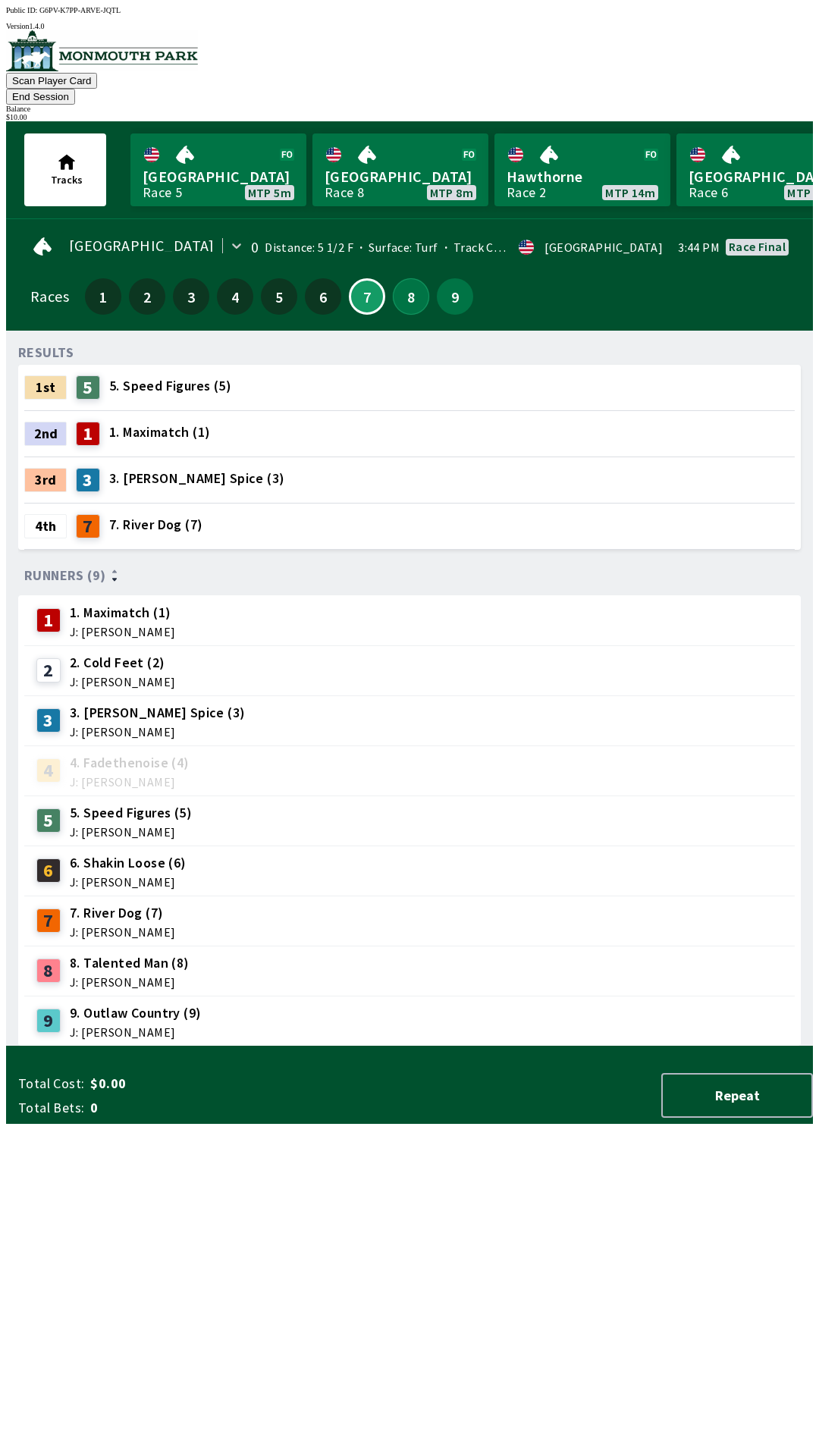
click at [408, 284] on button "8" at bounding box center [411, 297] width 36 height 36
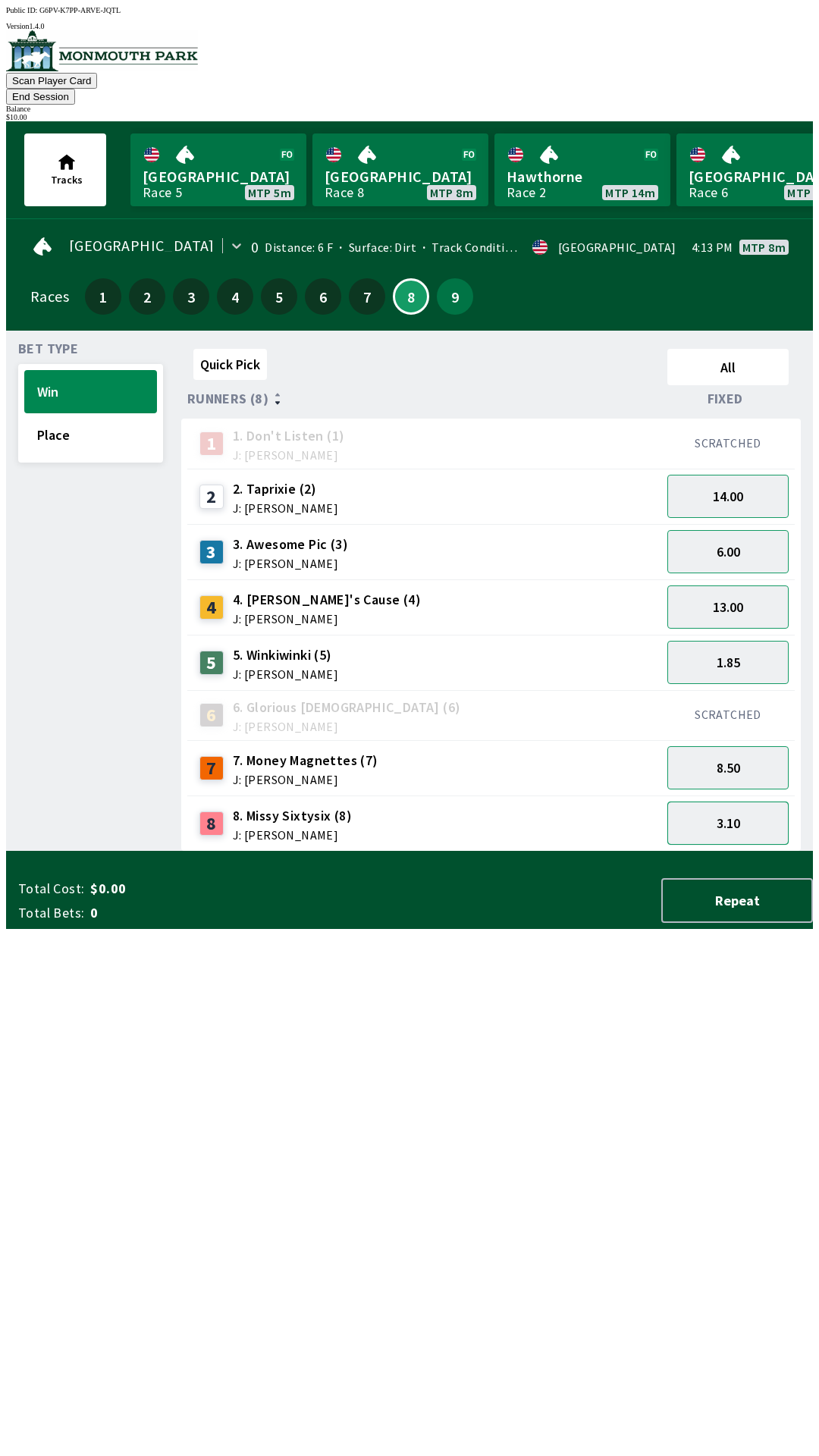
click at [751, 814] on button "3.10" at bounding box center [728, 823] width 121 height 43
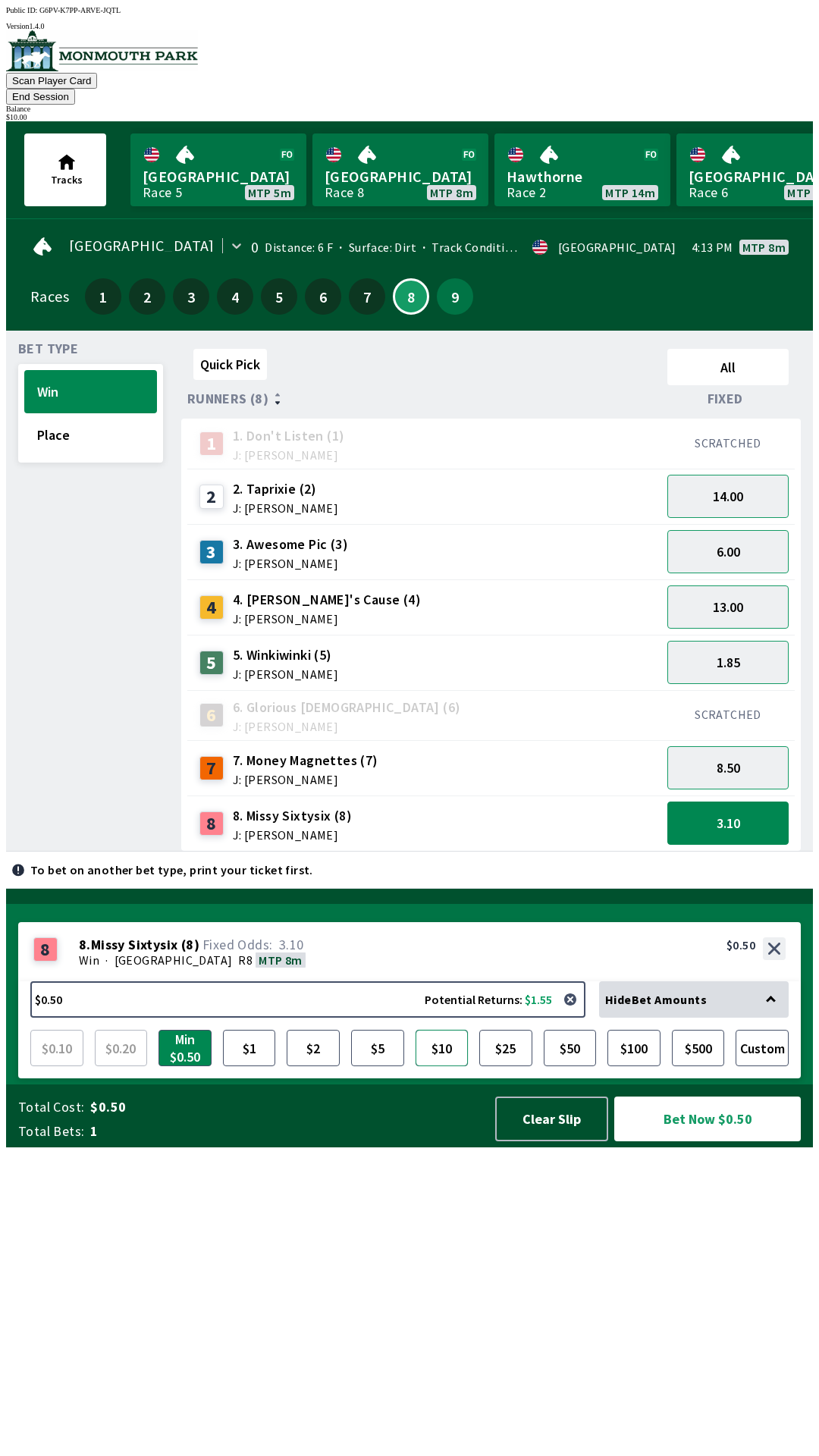
click at [449, 1067] on button "$10" at bounding box center [441, 1048] width 53 height 36
click at [710, 1141] on button "Bet Now $10.00" at bounding box center [707, 1119] width 186 height 45
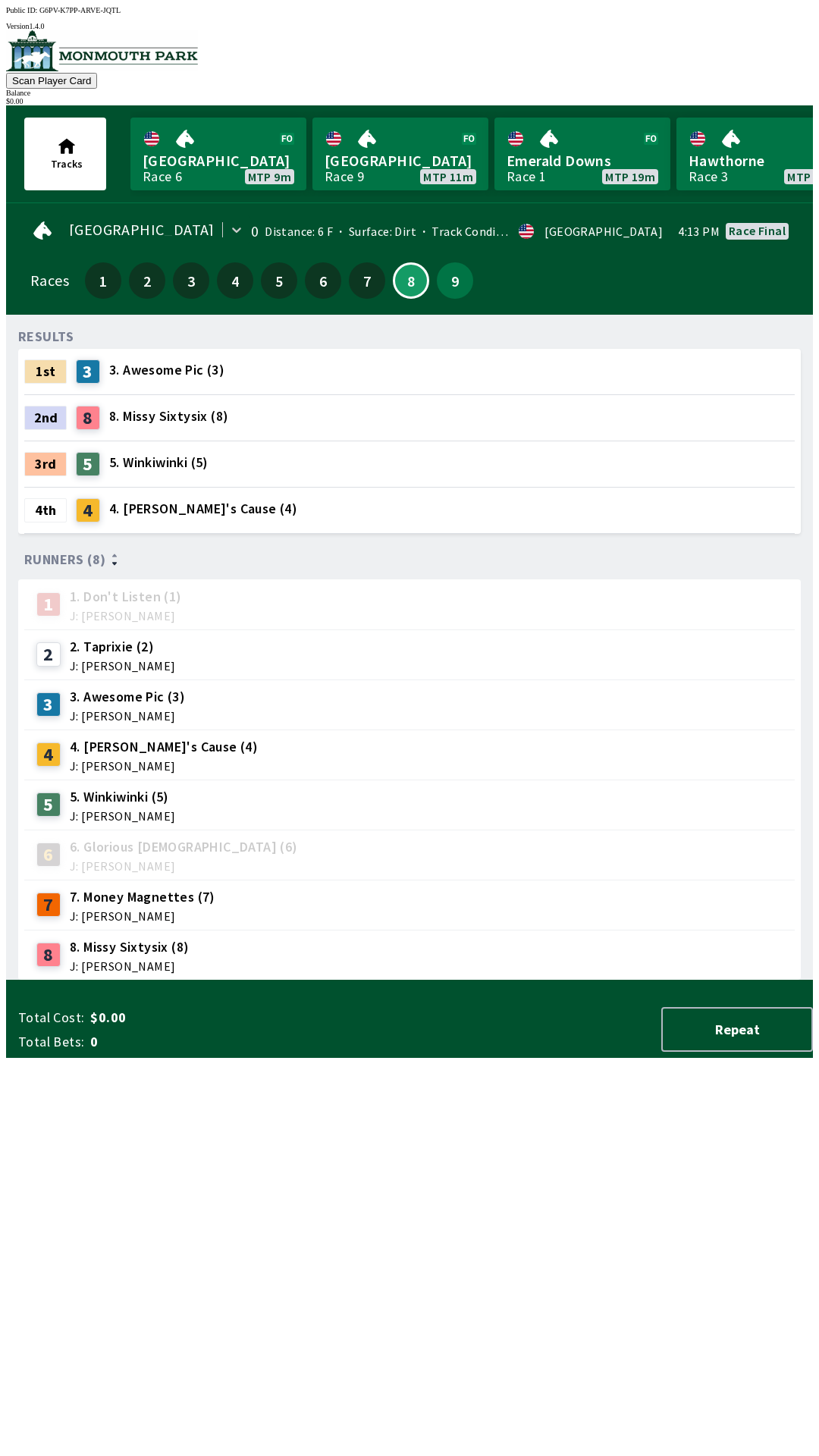
click at [504, 981] on div "RESULTS 1st 3 3. Awesome Pic (3) 2nd 8 8. Missy Sixtysix (8) 3rd 5 5. Winkiwink…" at bounding box center [415, 654] width 795 height 654
click at [729, 1052] on button "Repeat" at bounding box center [737, 1029] width 152 height 45
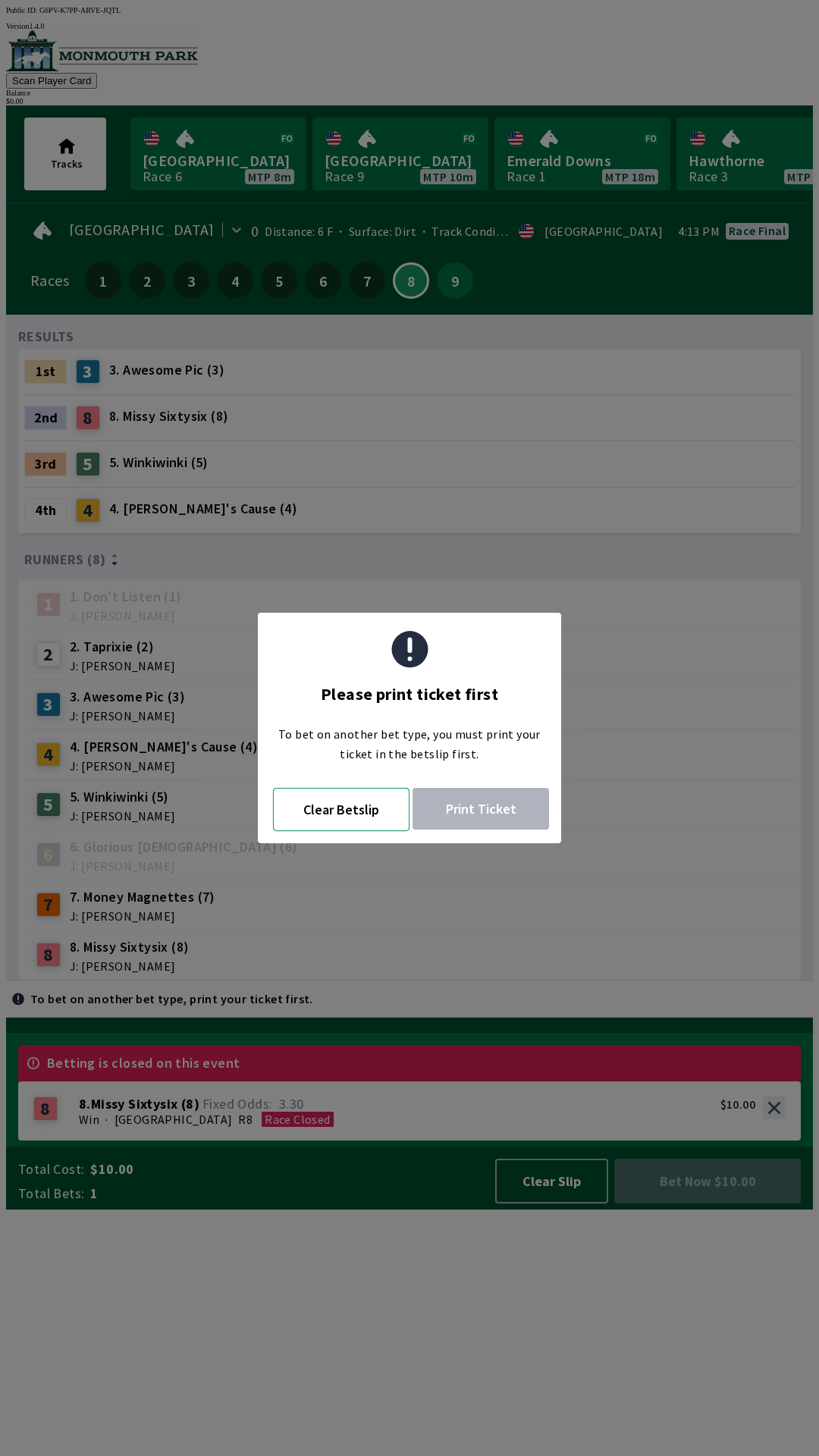
click at [338, 812] on button "Clear Betslip" at bounding box center [341, 809] width 137 height 43
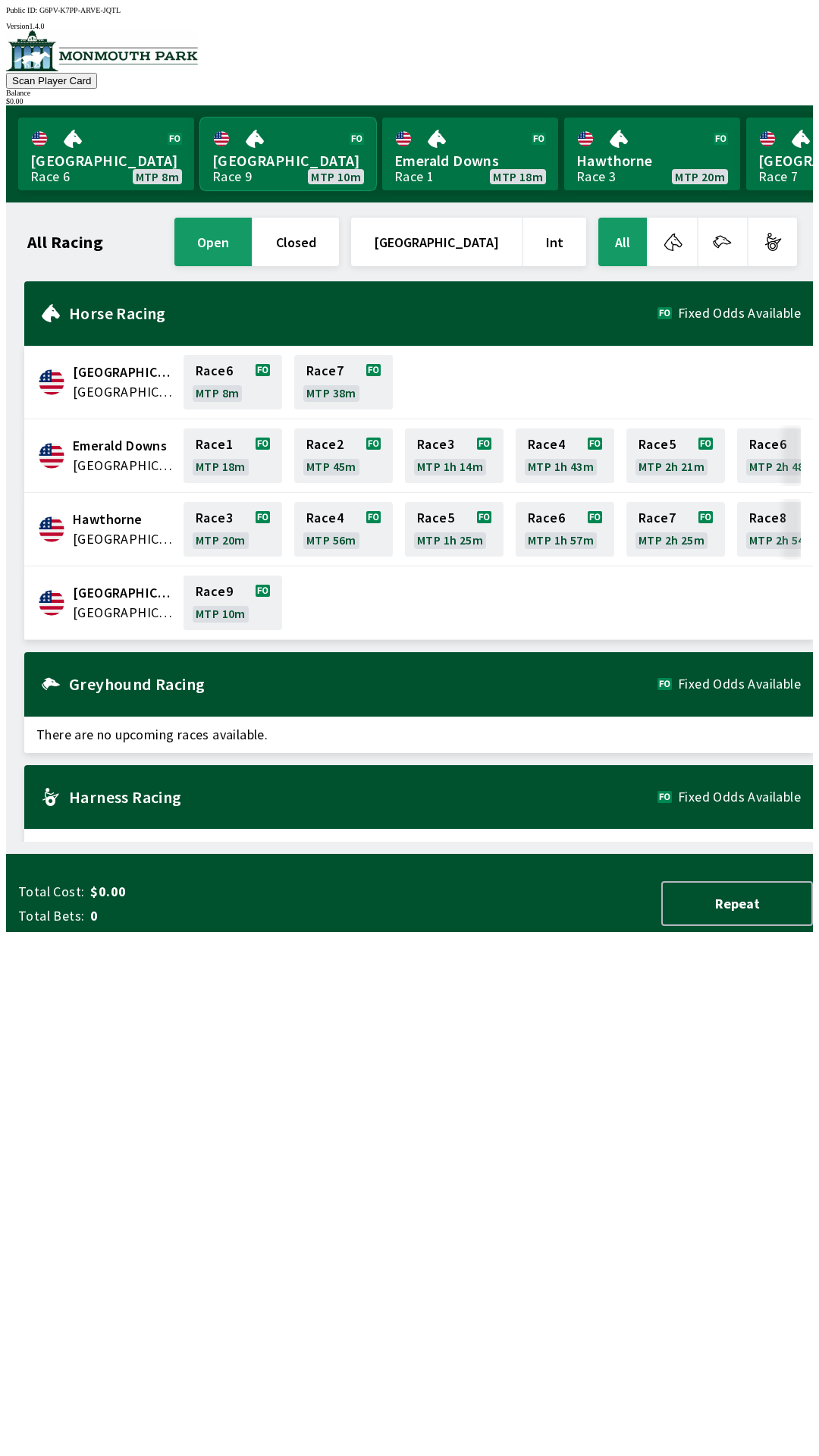
click at [263, 142] on link "[GEOGRAPHIC_DATA] Race 9 MTP 10m" at bounding box center [289, 153] width 176 height 73
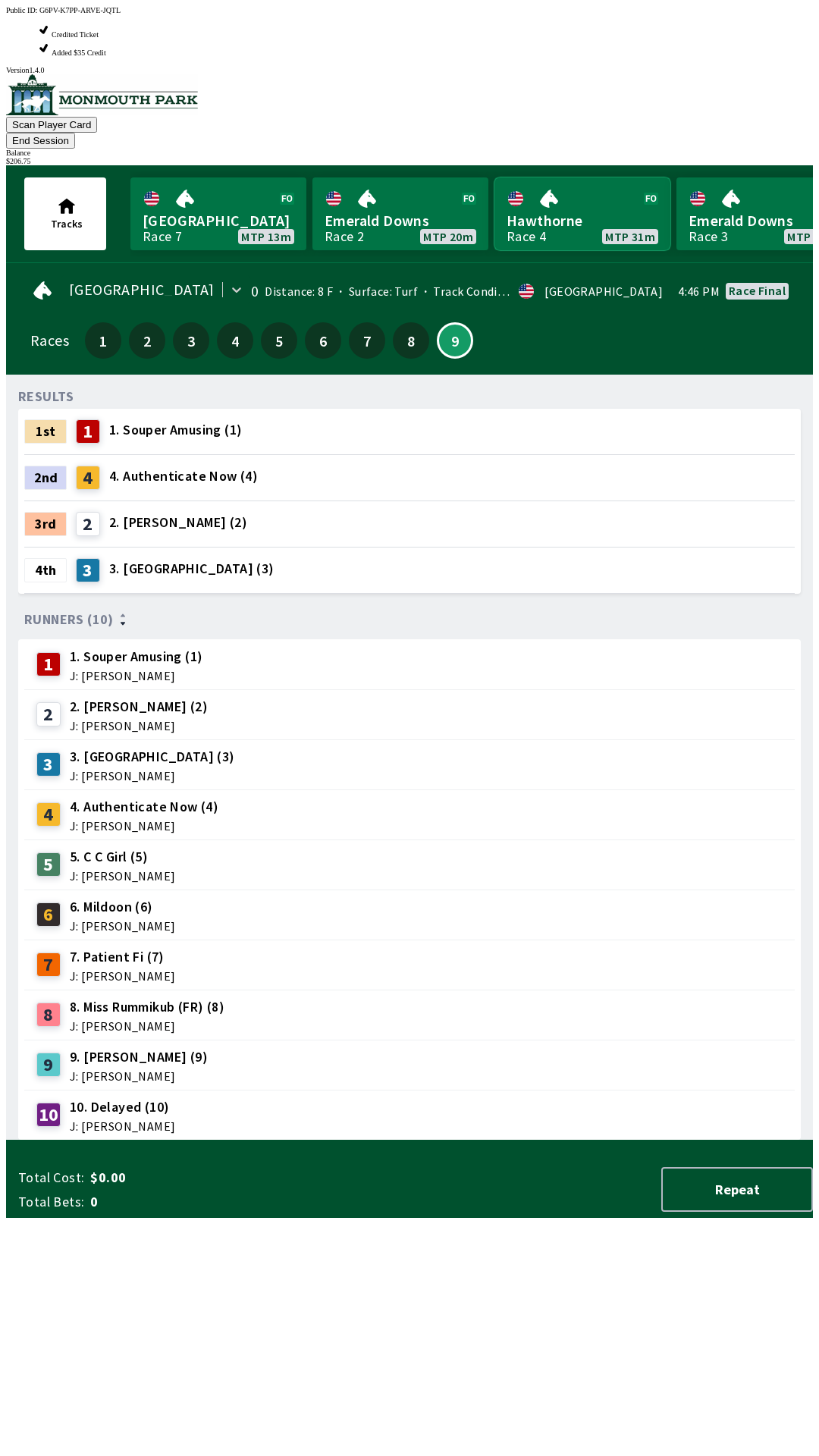
click at [572, 178] on link "Hawthorne Race 4 MTP 31m" at bounding box center [583, 214] width 176 height 73
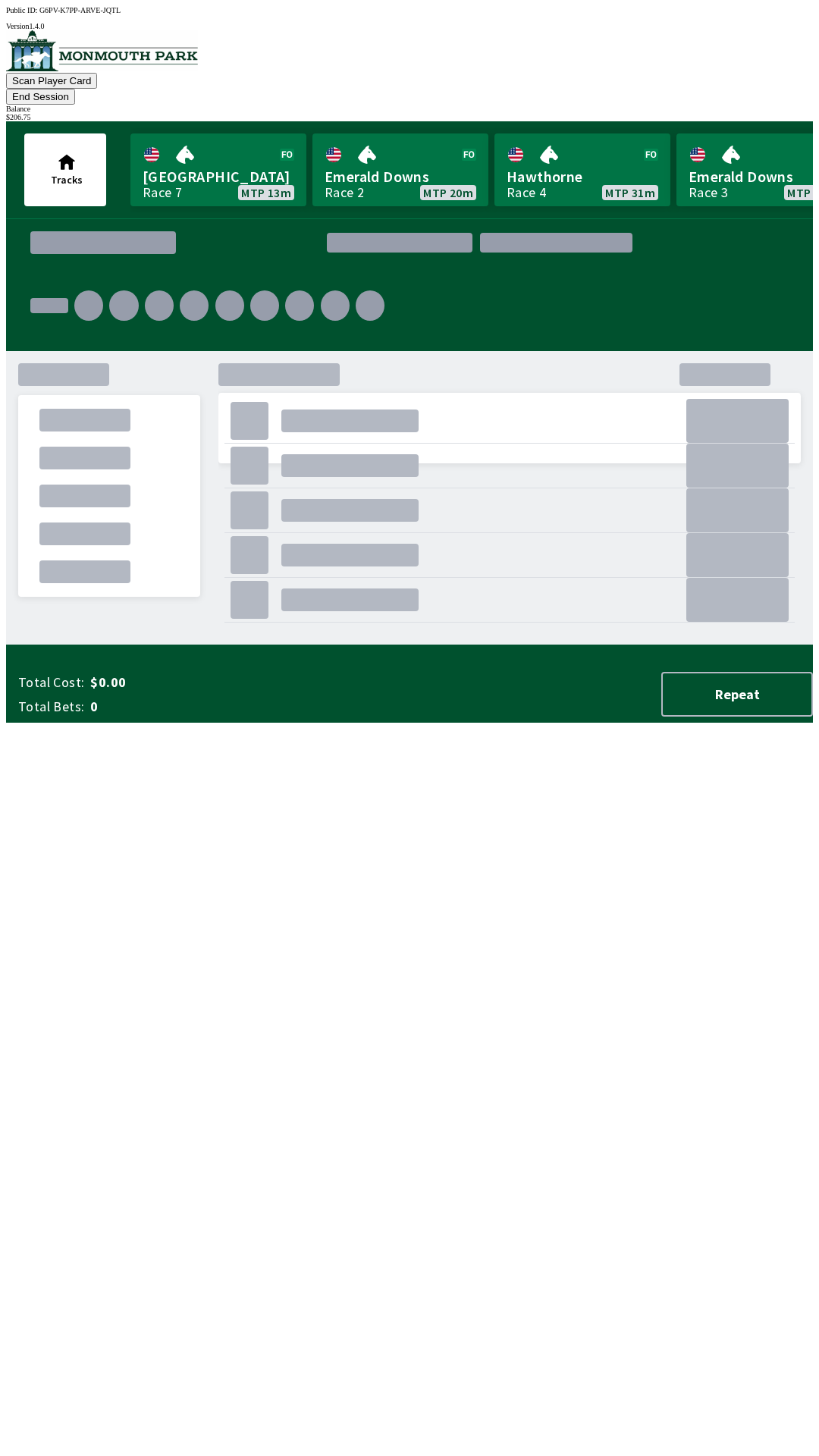
click at [75, 89] on button "End Session" at bounding box center [41, 97] width 69 height 16
